Goal: Find specific page/section: Find specific page/section

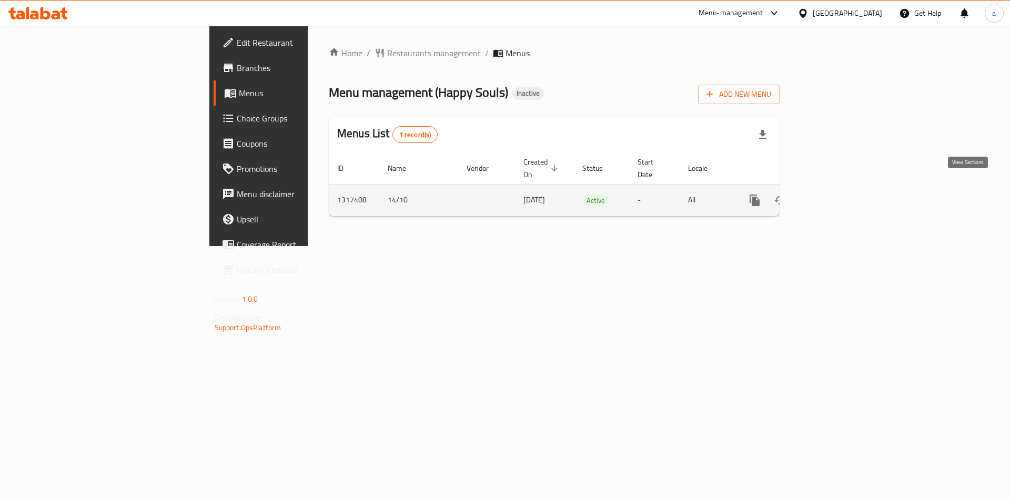
click at [835, 196] on icon "enhanced table" at bounding box center [830, 200] width 9 height 9
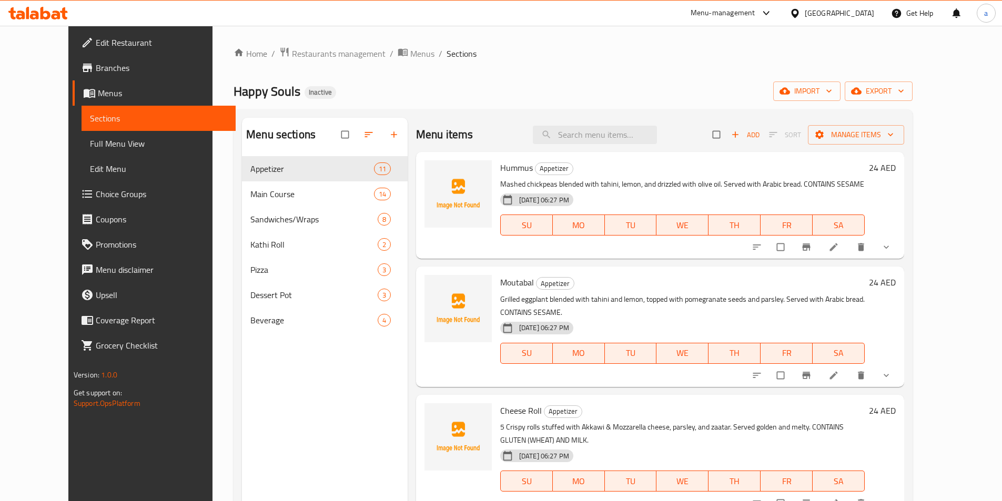
click at [98, 96] on span "Menus" at bounding box center [162, 93] width 129 height 13
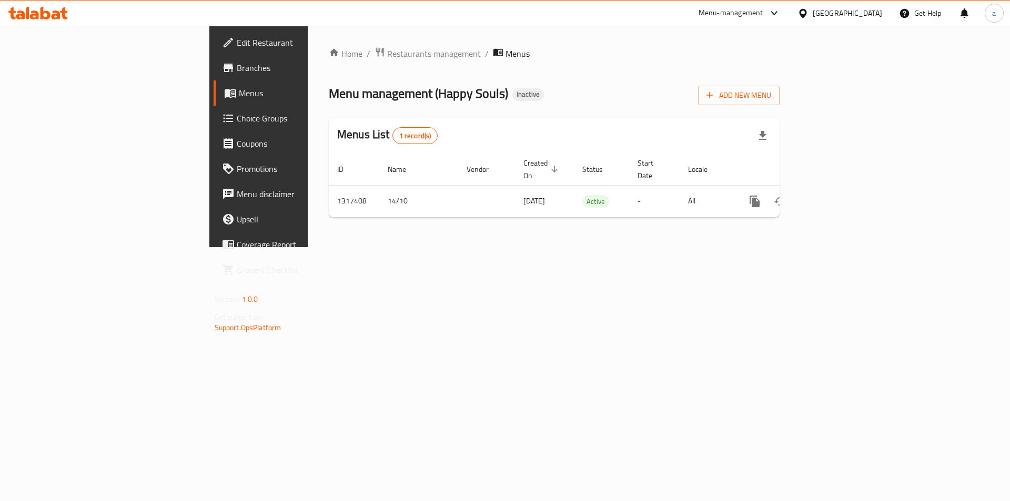
click at [237, 65] on span "Branches" at bounding box center [303, 68] width 133 height 13
